Goal: Obtain resource: Obtain resource

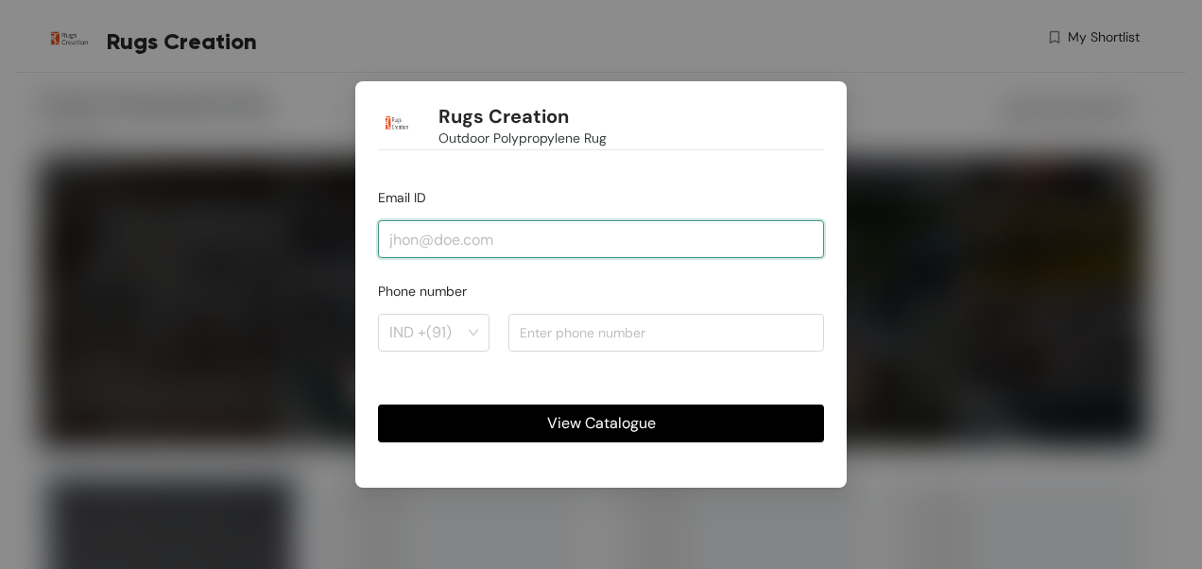
click at [432, 236] on input "email" at bounding box center [601, 239] width 446 height 38
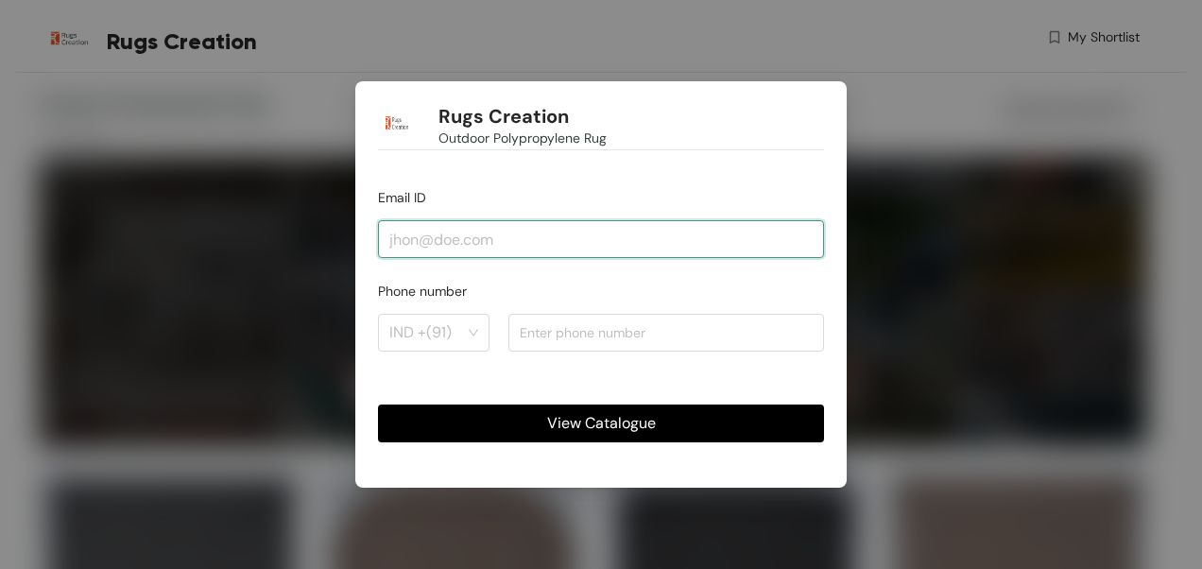
type input "[PERSON_NAME][EMAIL_ADDRESS][DOMAIN_NAME]"
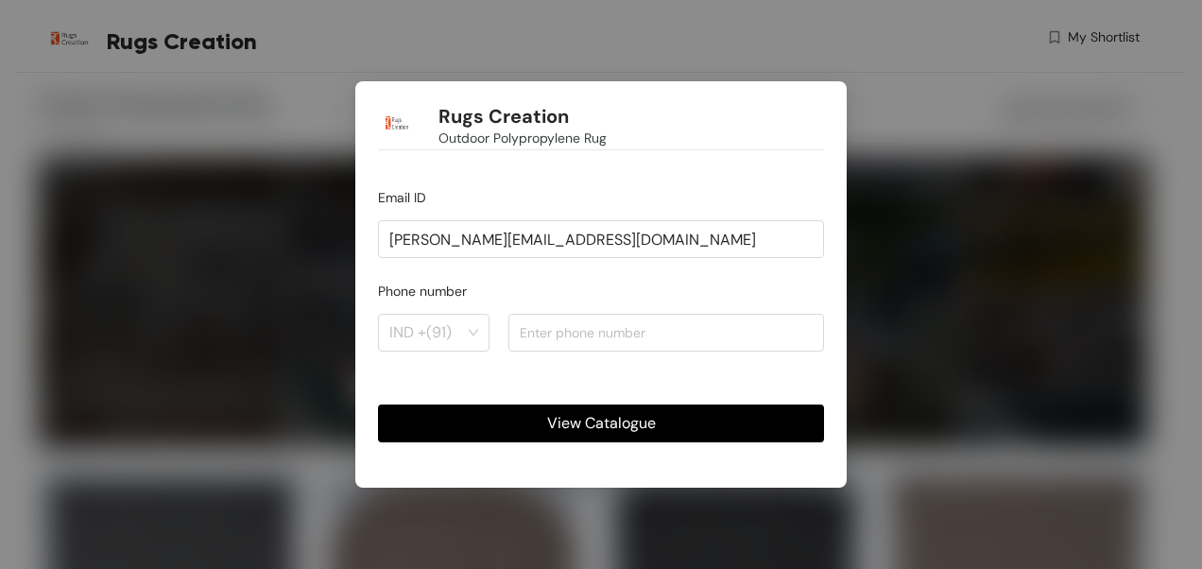
click at [609, 417] on span "View Catalogue" at bounding box center [601, 423] width 109 height 24
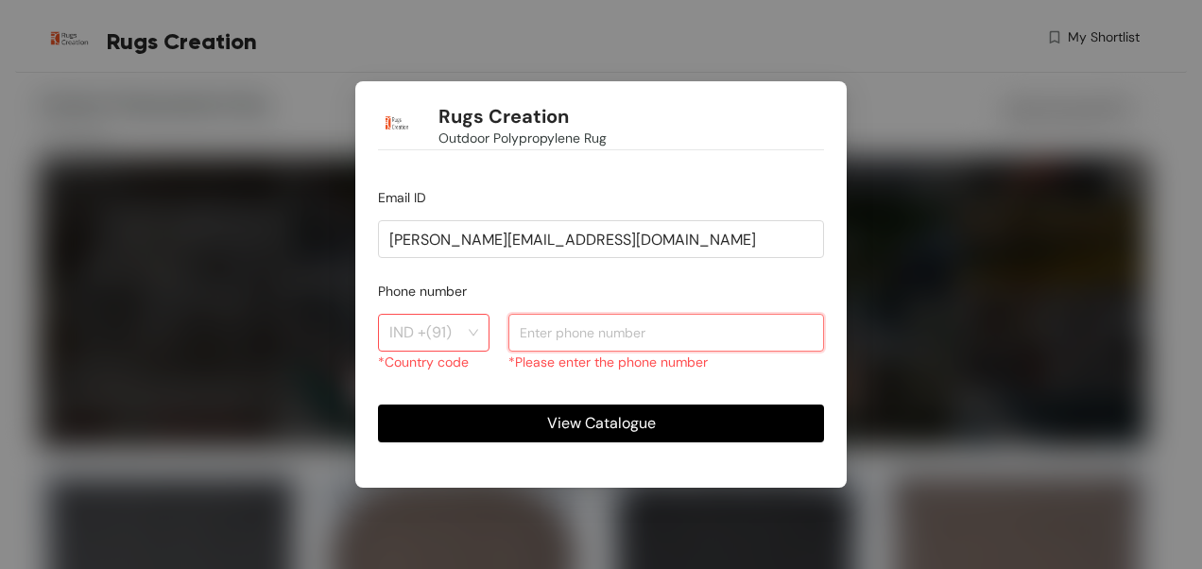
click at [528, 329] on input "number" at bounding box center [666, 333] width 316 height 38
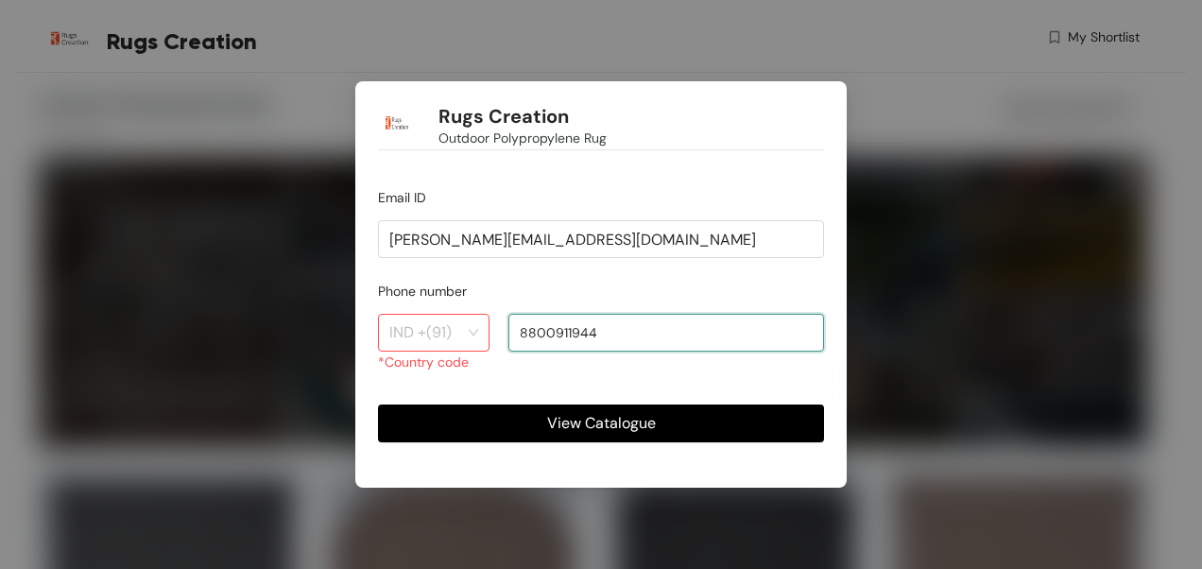
type input "8800911944"
click at [537, 423] on button "View Catalogue" at bounding box center [601, 423] width 446 height 38
click at [442, 327] on input "search" at bounding box center [427, 333] width 76 height 36
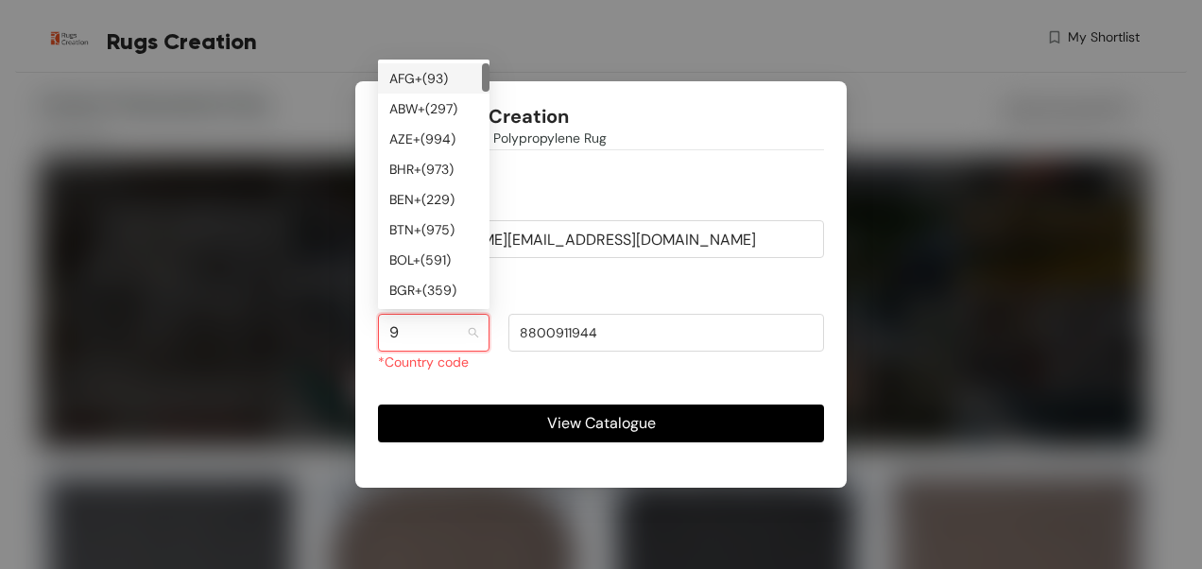
type input "91"
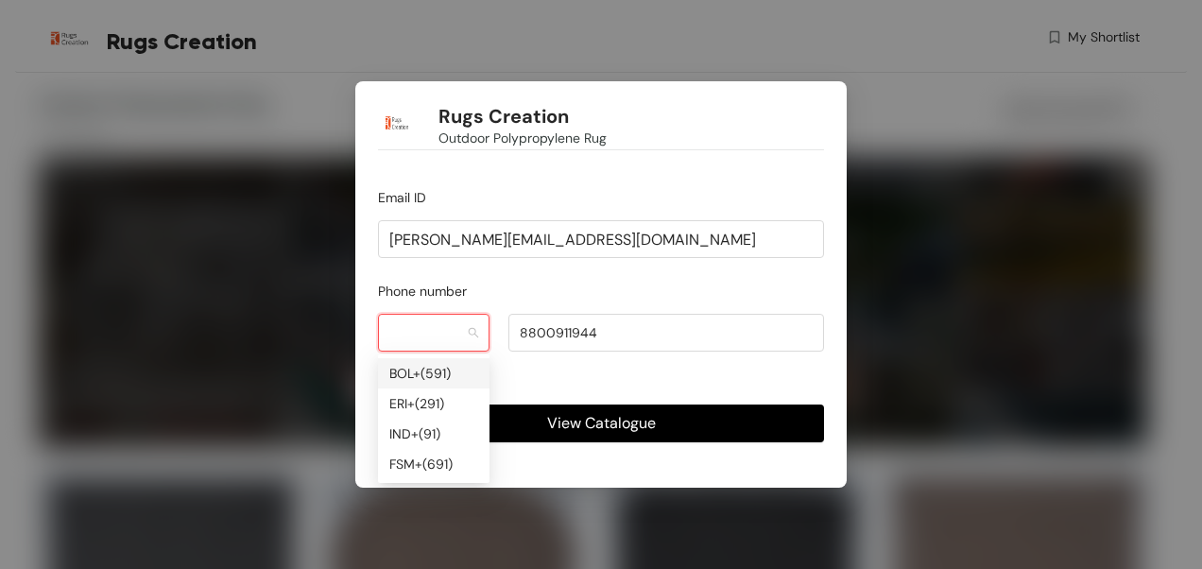
click at [593, 416] on span "View Catalogue" at bounding box center [601, 423] width 109 height 24
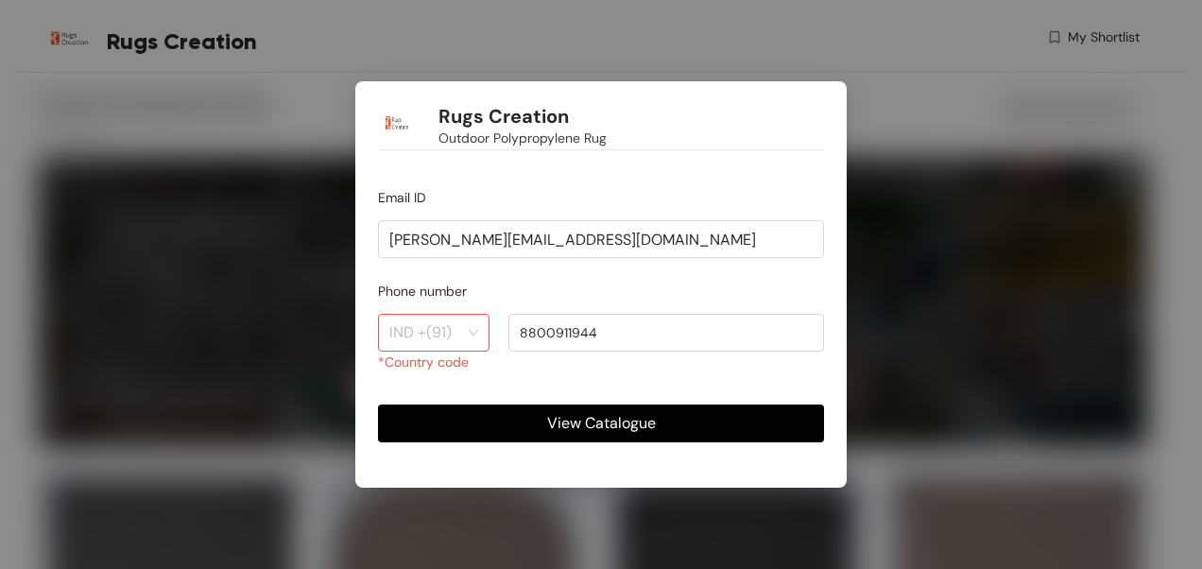
click at [469, 334] on div "IND +(91)" at bounding box center [433, 333] width 111 height 38
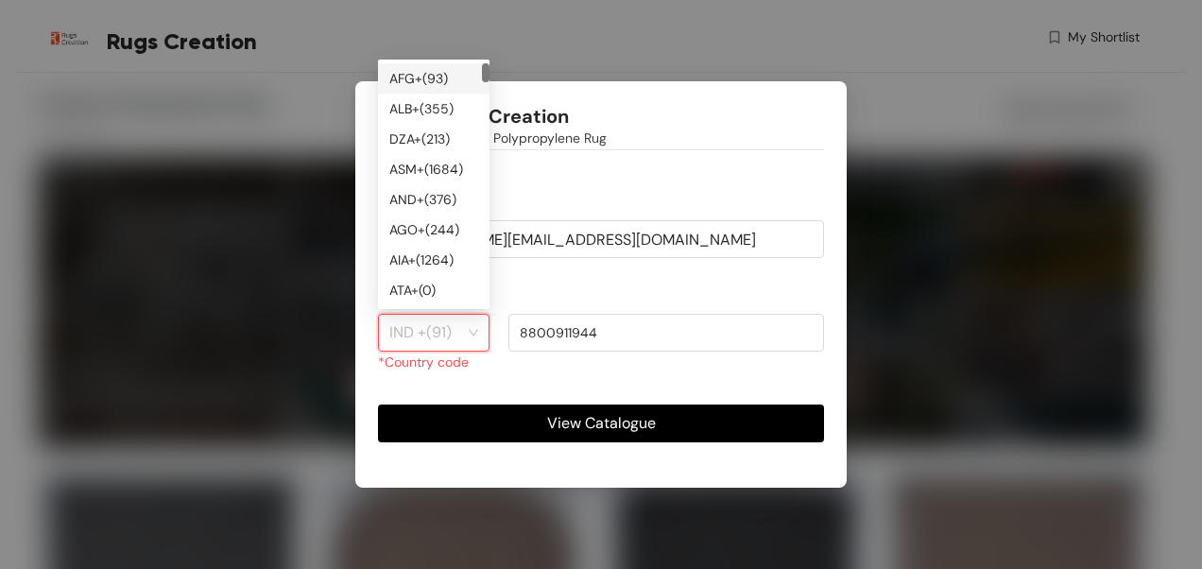
click at [469, 334] on div "IND +(91)" at bounding box center [433, 333] width 111 height 38
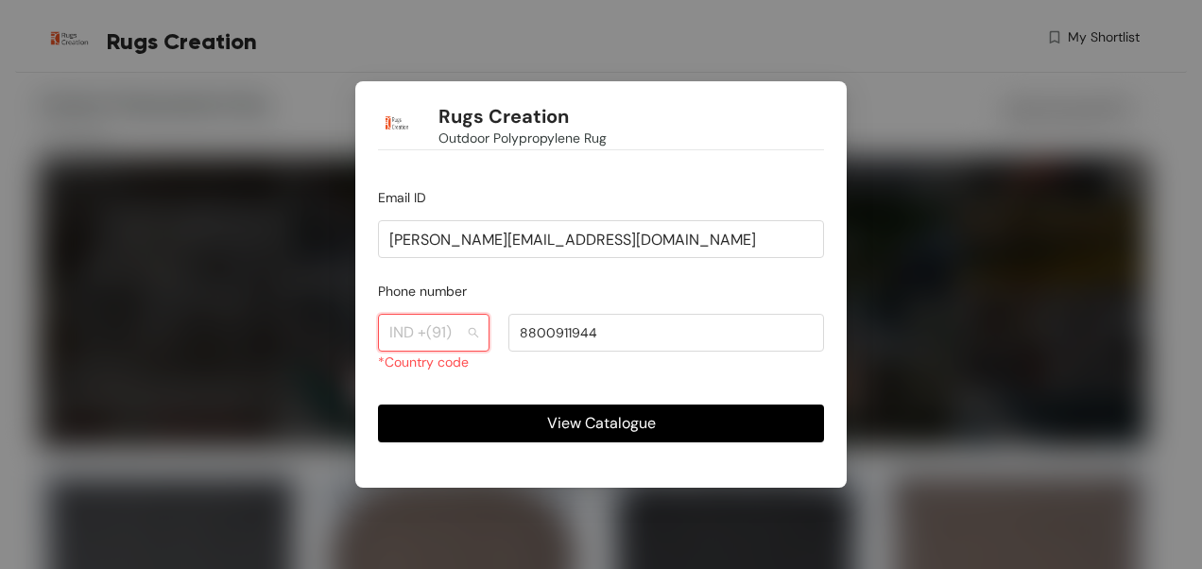
click at [469, 334] on div "IND +(91)" at bounding box center [433, 333] width 111 height 38
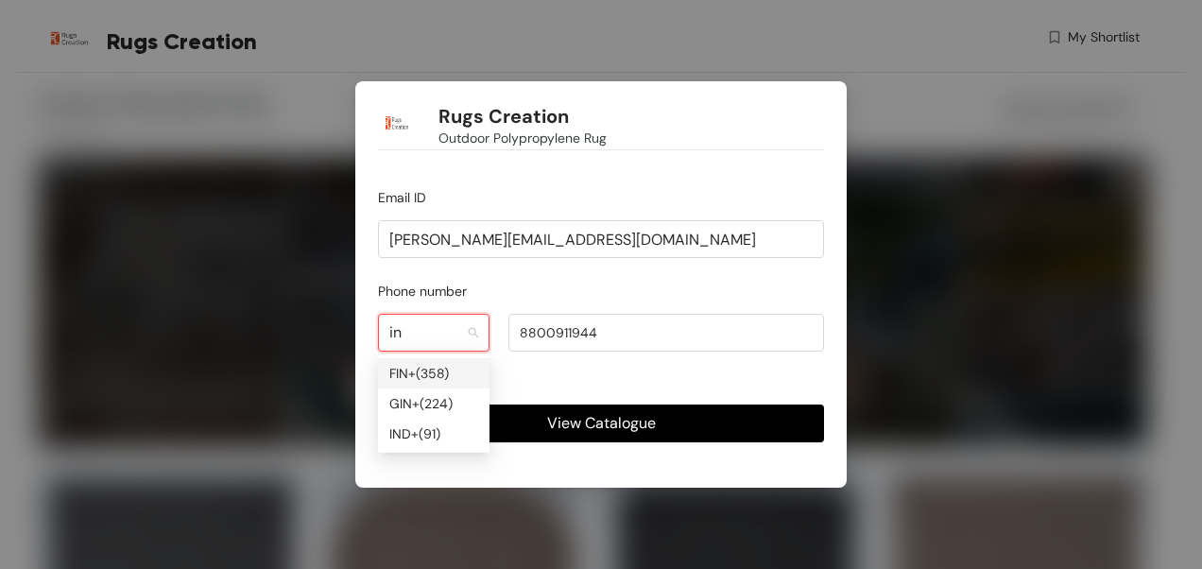
type input "ind"
click at [594, 427] on span "View Catalogue" at bounding box center [601, 423] width 109 height 24
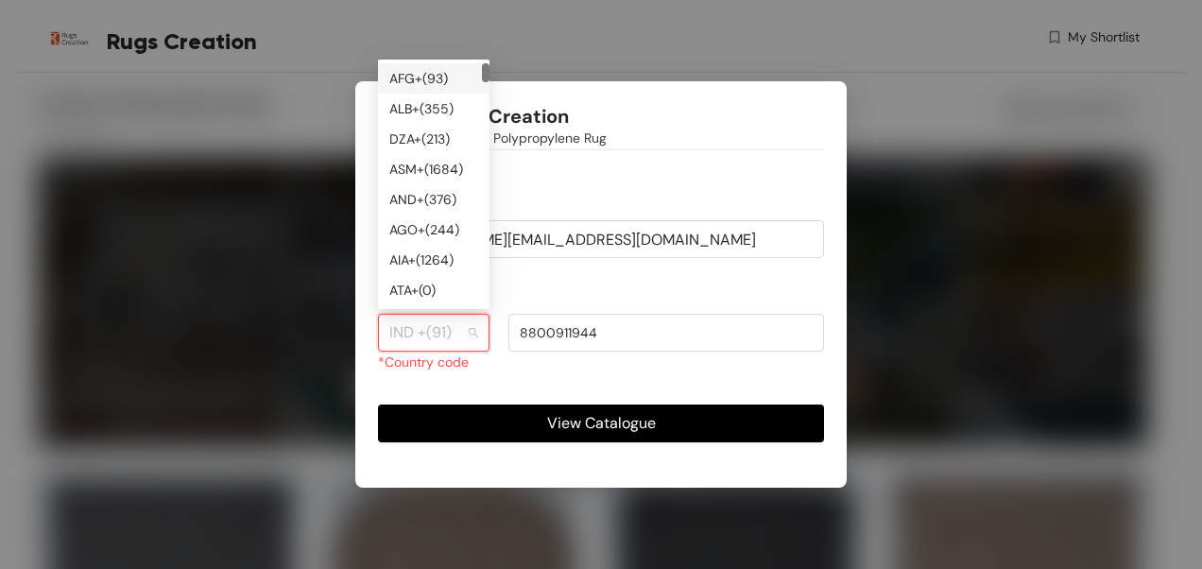
click at [477, 331] on div "IND +(91)" at bounding box center [433, 333] width 111 height 38
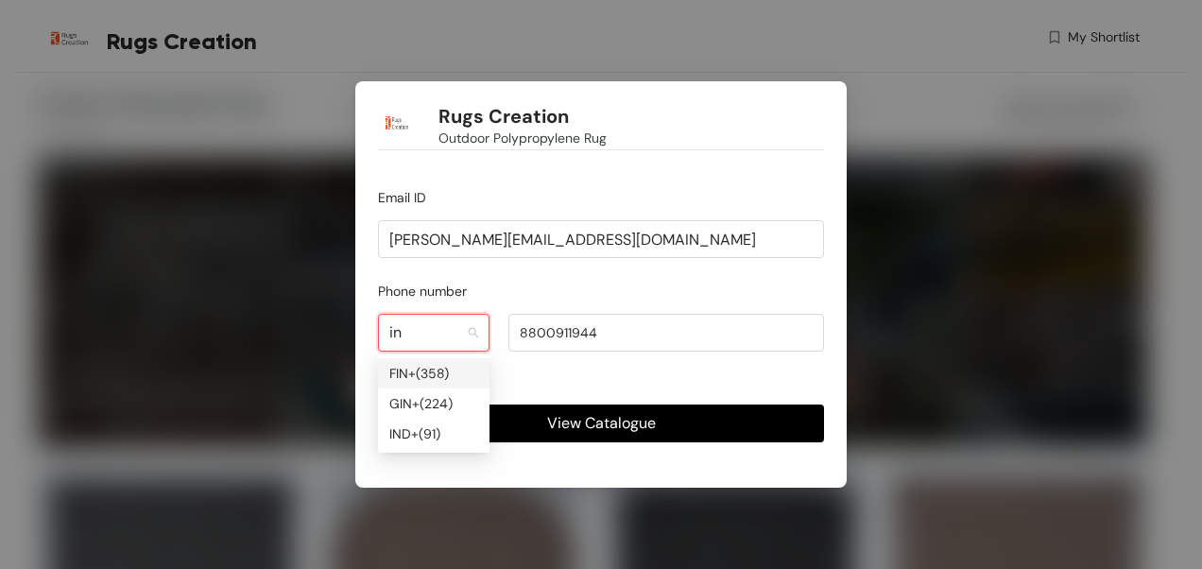
type input "ind"
click at [397, 375] on div "IND +( 91 )" at bounding box center [433, 373] width 89 height 21
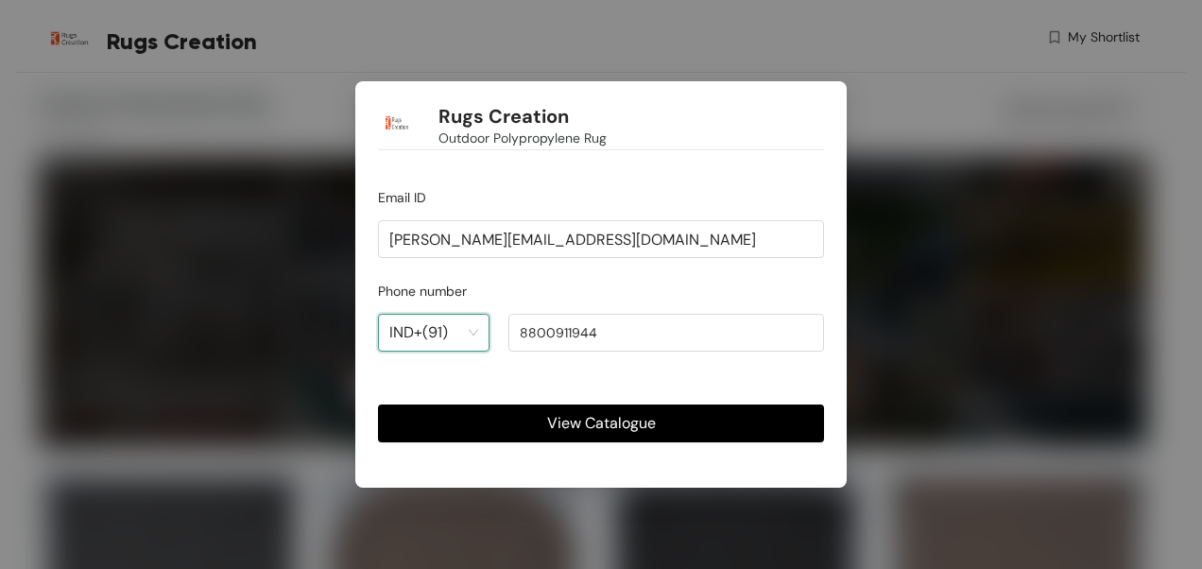
click at [560, 422] on span "View Catalogue" at bounding box center [601, 423] width 109 height 24
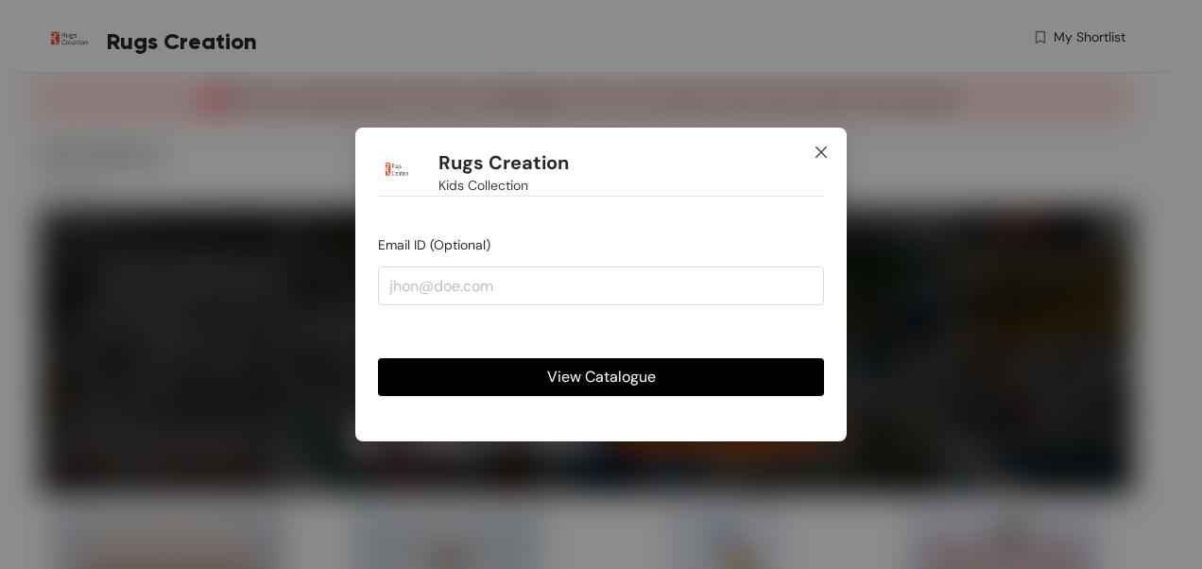
click at [822, 153] on icon "close" at bounding box center [820, 151] width 11 height 11
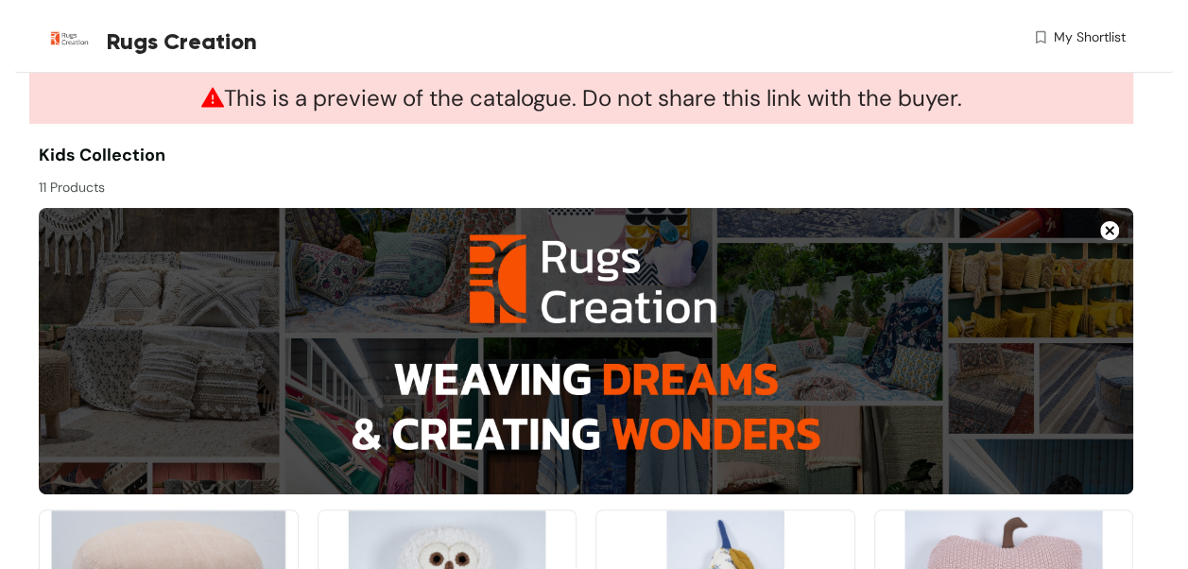
click at [580, 49] on div "Rugs Creation" at bounding box center [310, 41] width 543 height 82
